Goal: Information Seeking & Learning: Learn about a topic

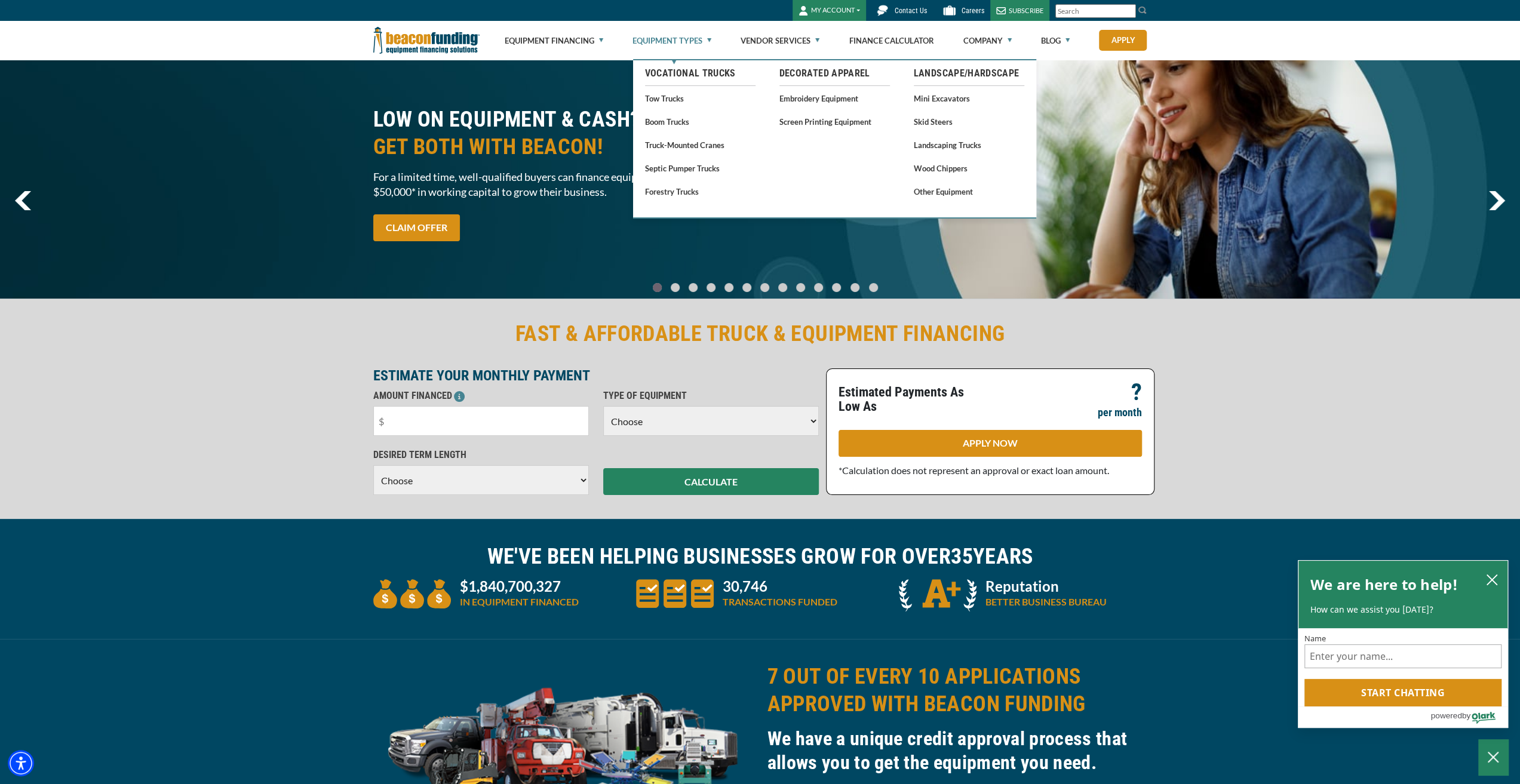
click at [709, 44] on link "Equipment Types" at bounding box center [671, 41] width 79 height 38
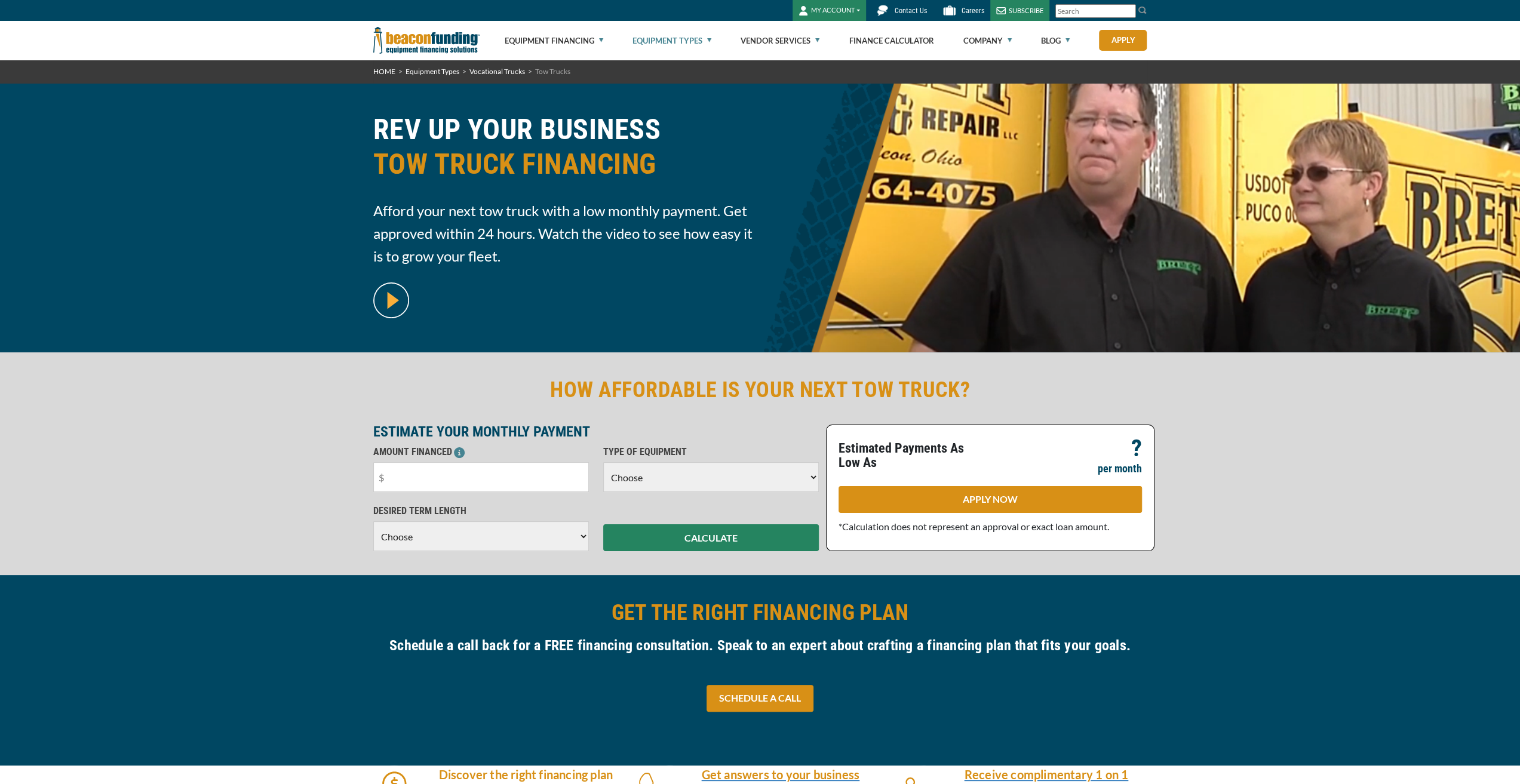
click at [713, 41] on ul "Equipment Financing Financing Programs Flexible Financing Lease-To-Own Pre-appr…" at bounding box center [826, 40] width 642 height 39
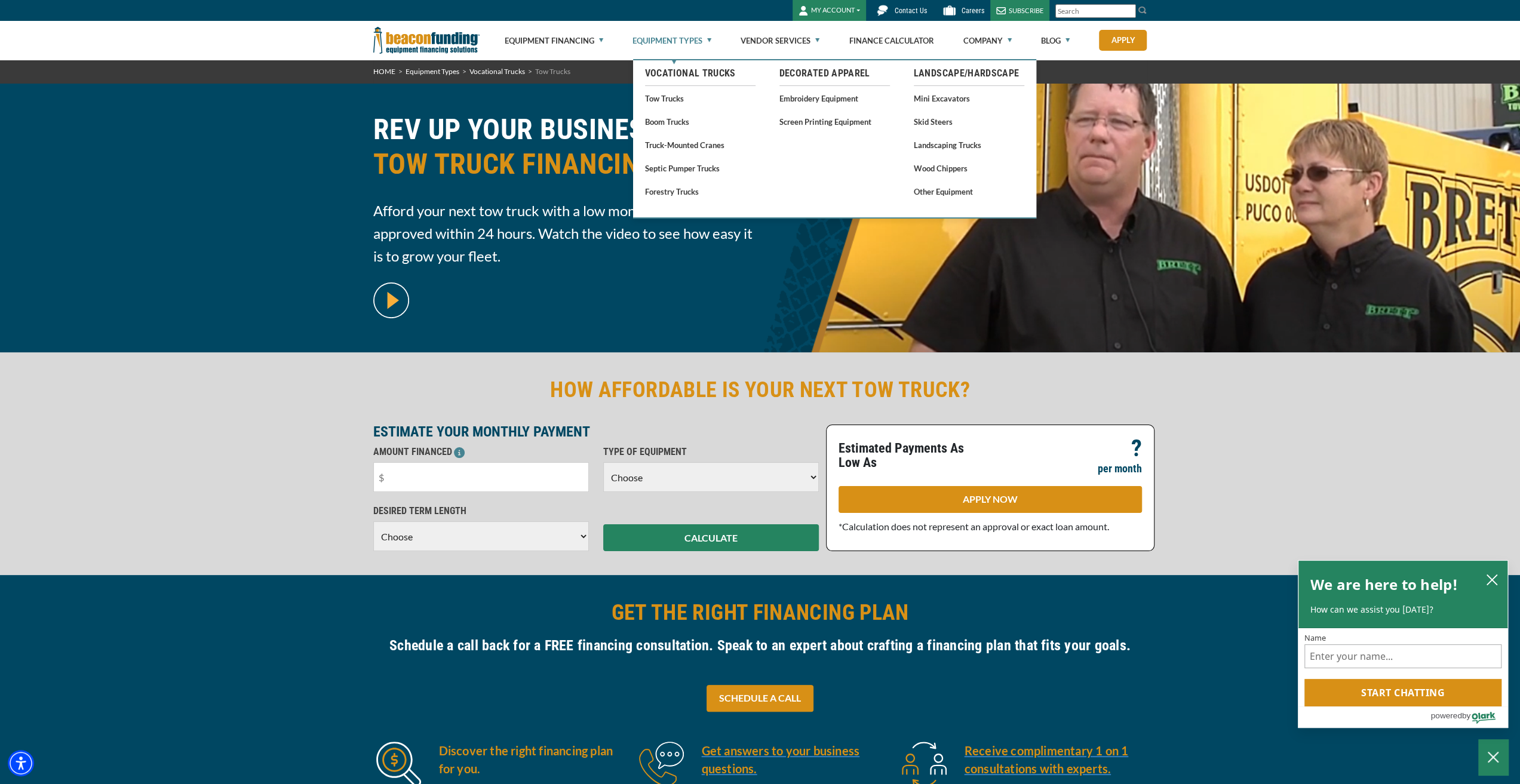
click at [704, 41] on link "Equipment Types" at bounding box center [671, 41] width 79 height 38
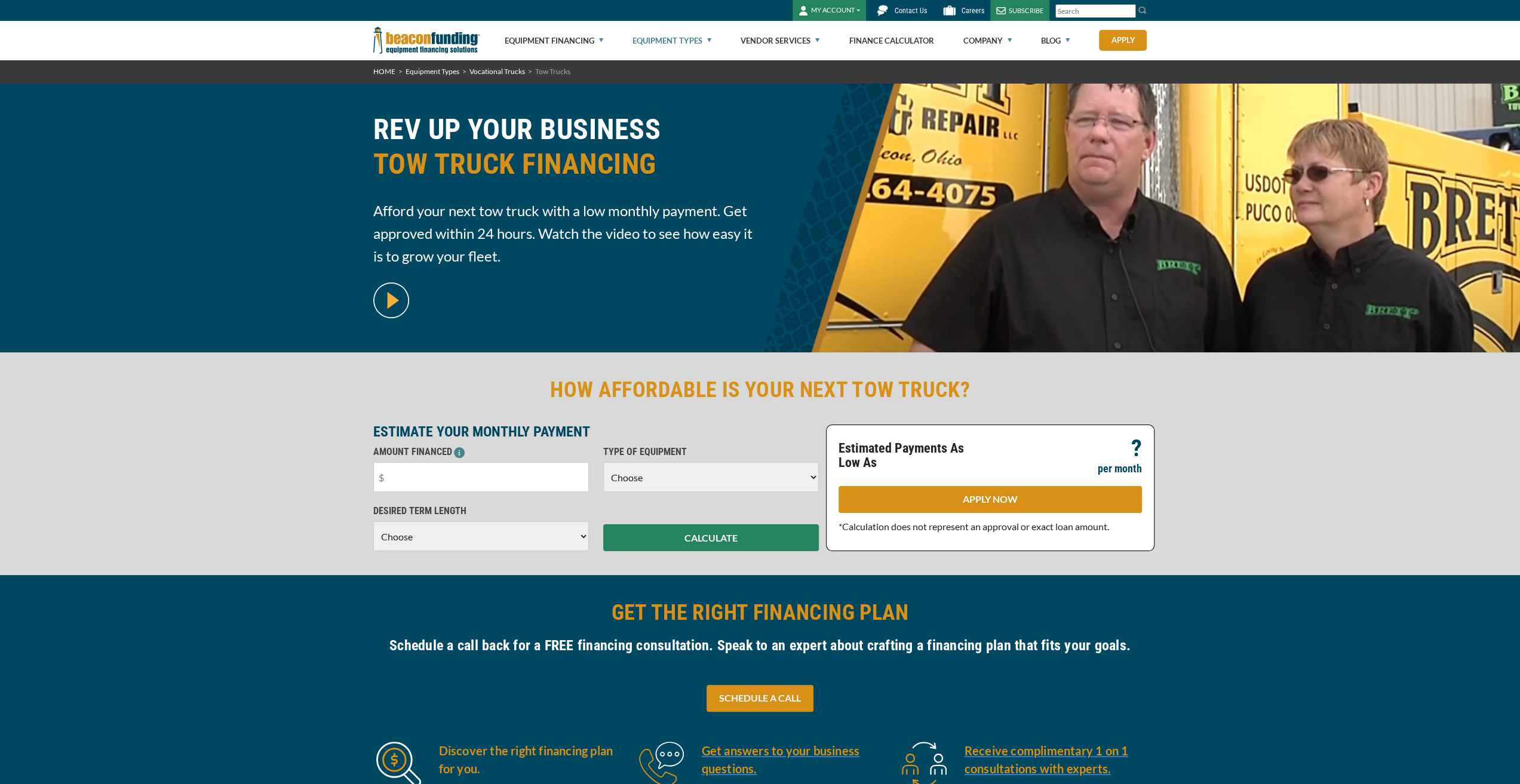
click at [705, 40] on link "Equipment Types" at bounding box center [671, 41] width 79 height 38
